Goal: Information Seeking & Learning: Learn about a topic

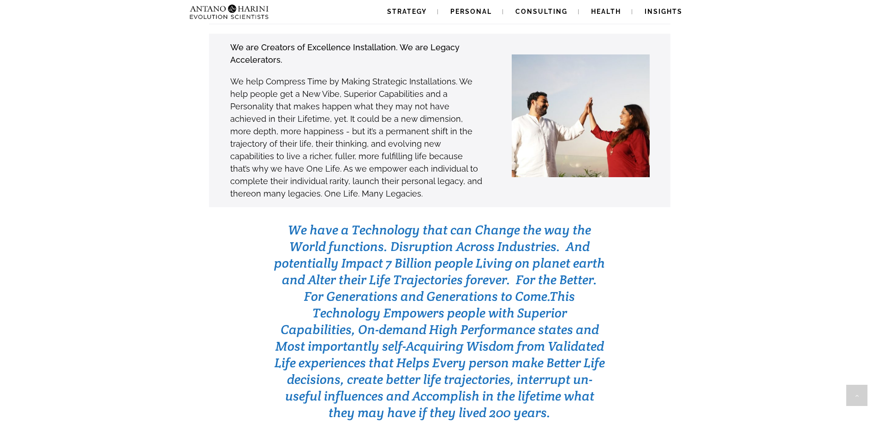
scroll to position [2759, 0]
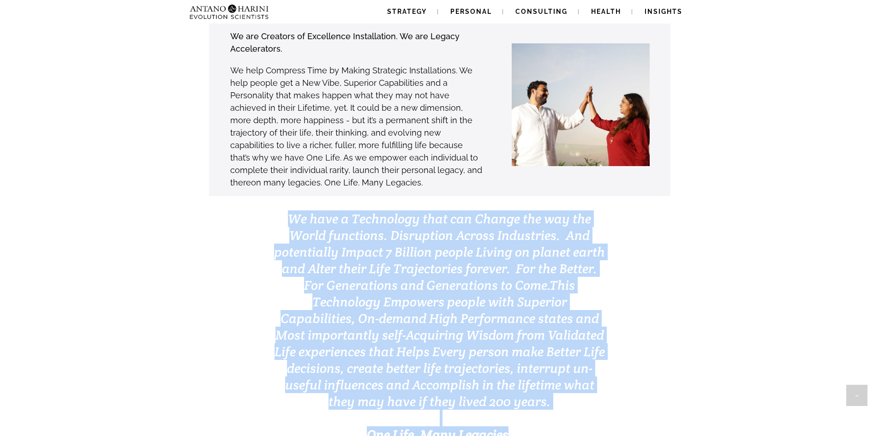
drag, startPoint x: 289, startPoint y: 180, endPoint x: 509, endPoint y: 401, distance: 312.2
click at [509, 401] on div "We have a Technology that can Change the way the World functions. Disruption Ac…" at bounding box center [440, 326] width 332 height 233
copy div "We have a Technology that can Change the way the World functions. Disruption Ac…"
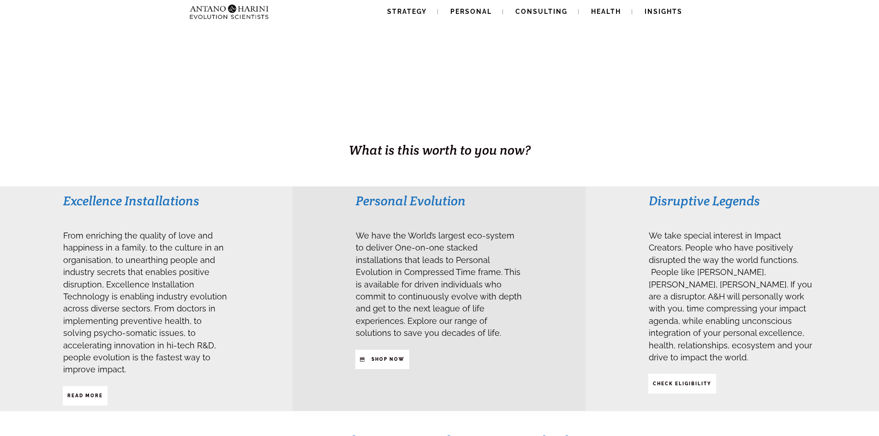
scroll to position [83, 0]
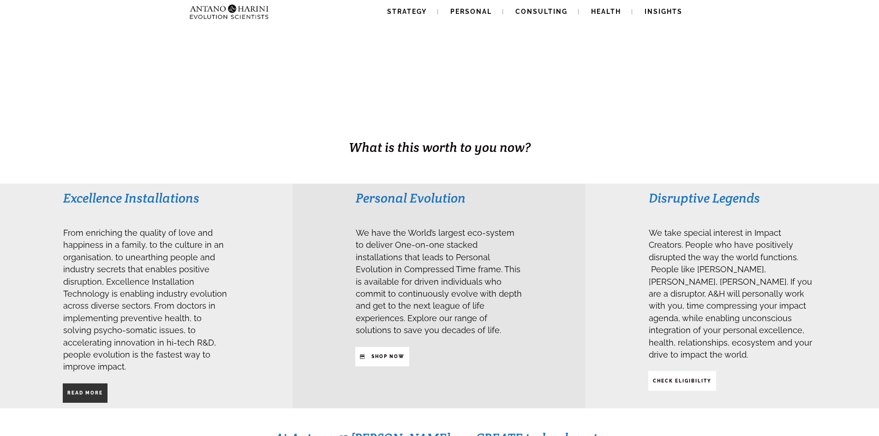
click at [99, 390] on strong "Read More" at bounding box center [85, 392] width 36 height 5
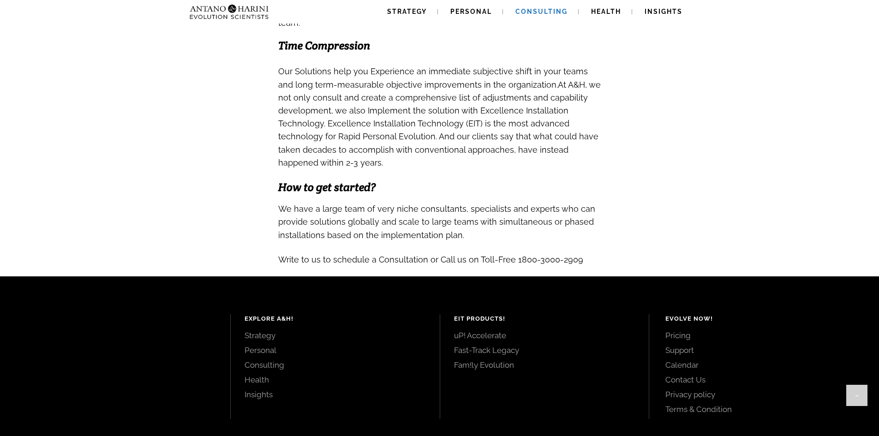
scroll to position [942, 0]
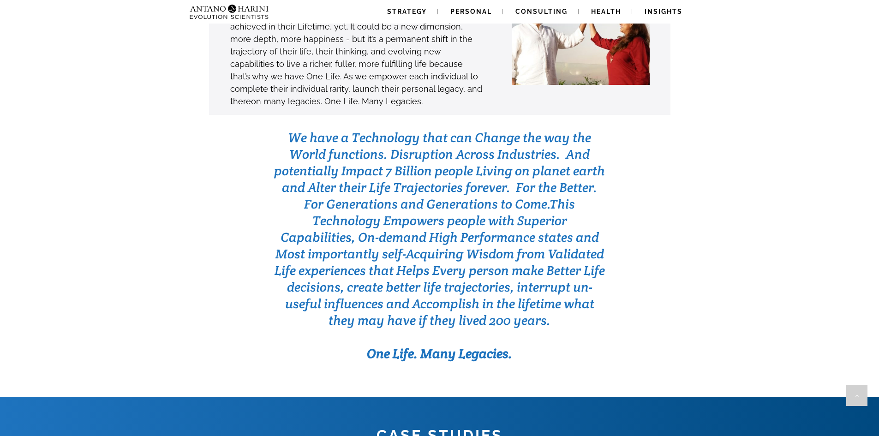
scroll to position [2846, 0]
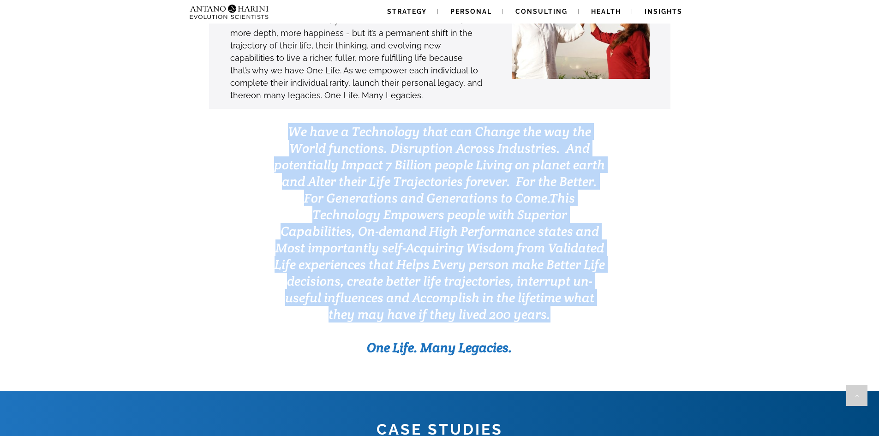
drag, startPoint x: 284, startPoint y: 89, endPoint x: 548, endPoint y: 280, distance: 326.6
click at [548, 280] on h3 "We have a Technology that can Change the way the World functions. Disruption Ac…" at bounding box center [439, 222] width 331 height 199
copy h3 "We have a Technology that can Change the way the World functions. Disruption Ac…"
